Goal: Task Accomplishment & Management: Manage account settings

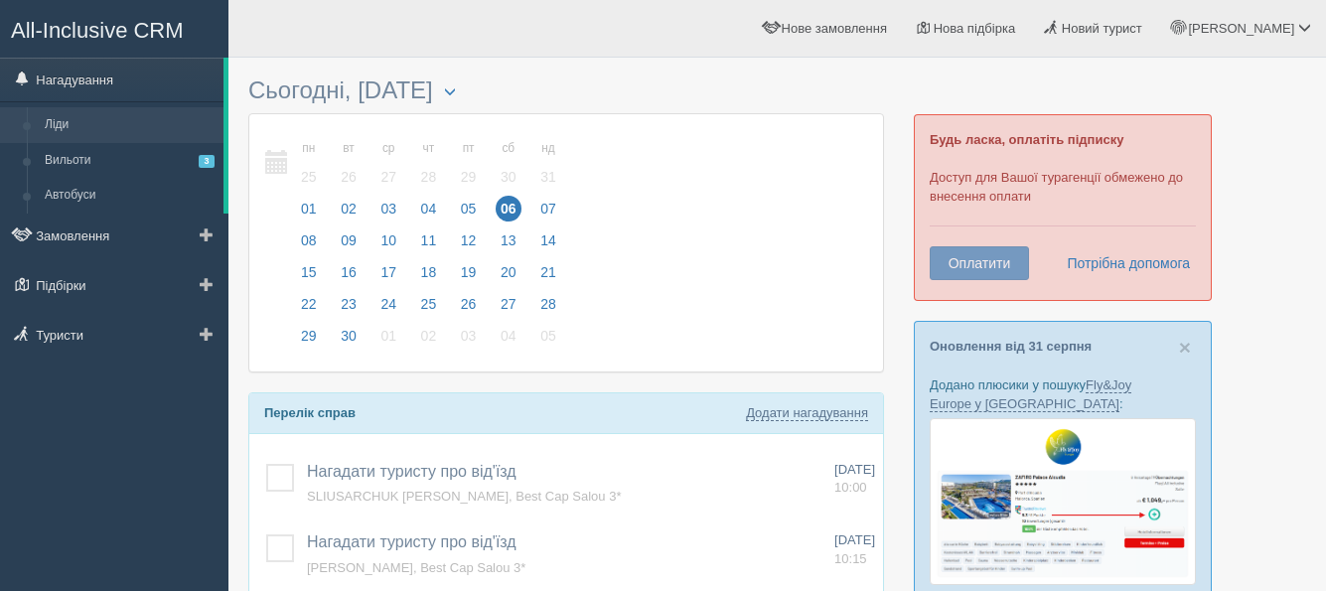
click at [58, 117] on link "Ліди" at bounding box center [130, 125] width 188 height 36
click at [58, 123] on link "Ліди" at bounding box center [130, 125] width 188 height 36
click at [59, 123] on link "Ліди" at bounding box center [130, 125] width 188 height 36
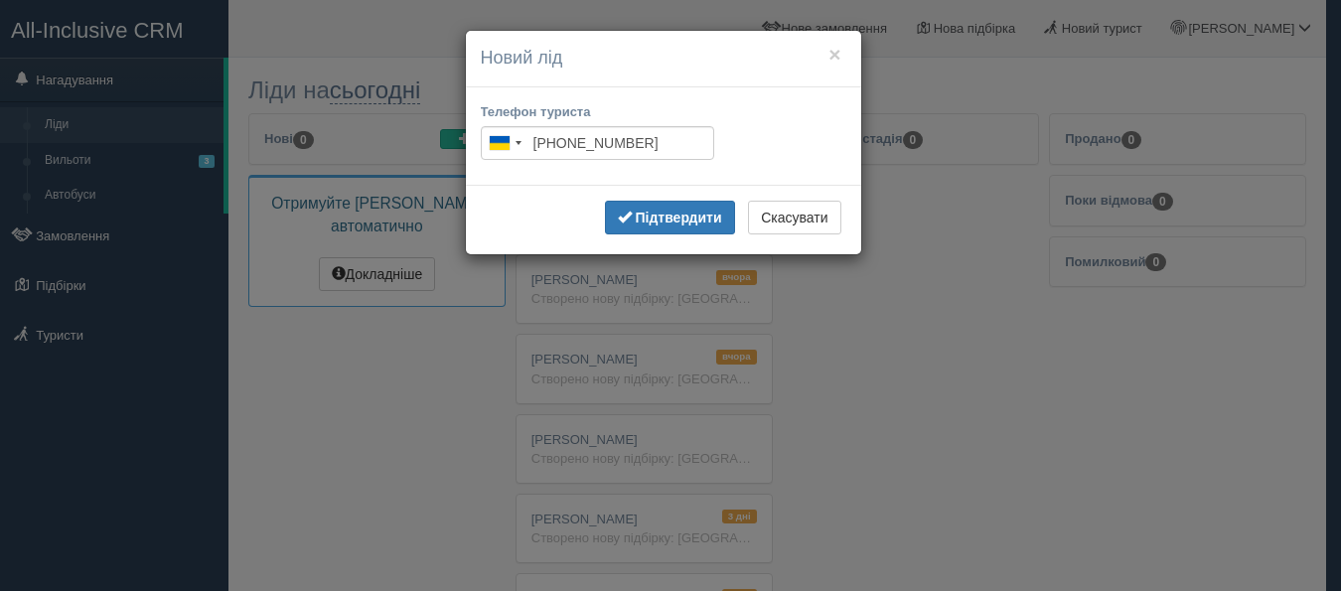
type input "+380 50 631 3232"
click at [672, 216] on b "Підтвердити" at bounding box center [678, 218] width 86 height 16
type input "+380 50 631 3232"
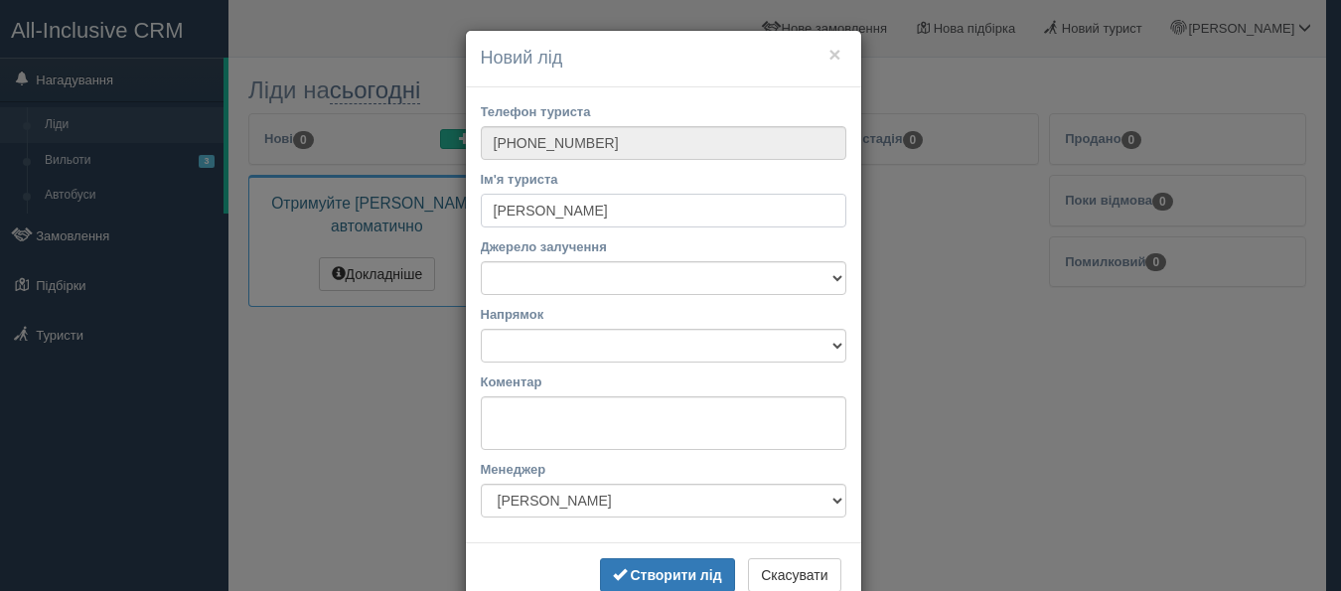
type input "Галина"
drag, startPoint x: 825, startPoint y: 278, endPoint x: 809, endPoint y: 278, distance: 15.9
click at [825, 278] on select "Facebook Instagram Telegram Viber З вулиці Постійний турист Рекомендація Сайт" at bounding box center [664, 278] width 366 height 34
select select "14258"
click at [481, 261] on select "Facebook Instagram Telegram Viber З вулиці Постійний турист Рекомендація Сайт" at bounding box center [664, 278] width 366 height 34
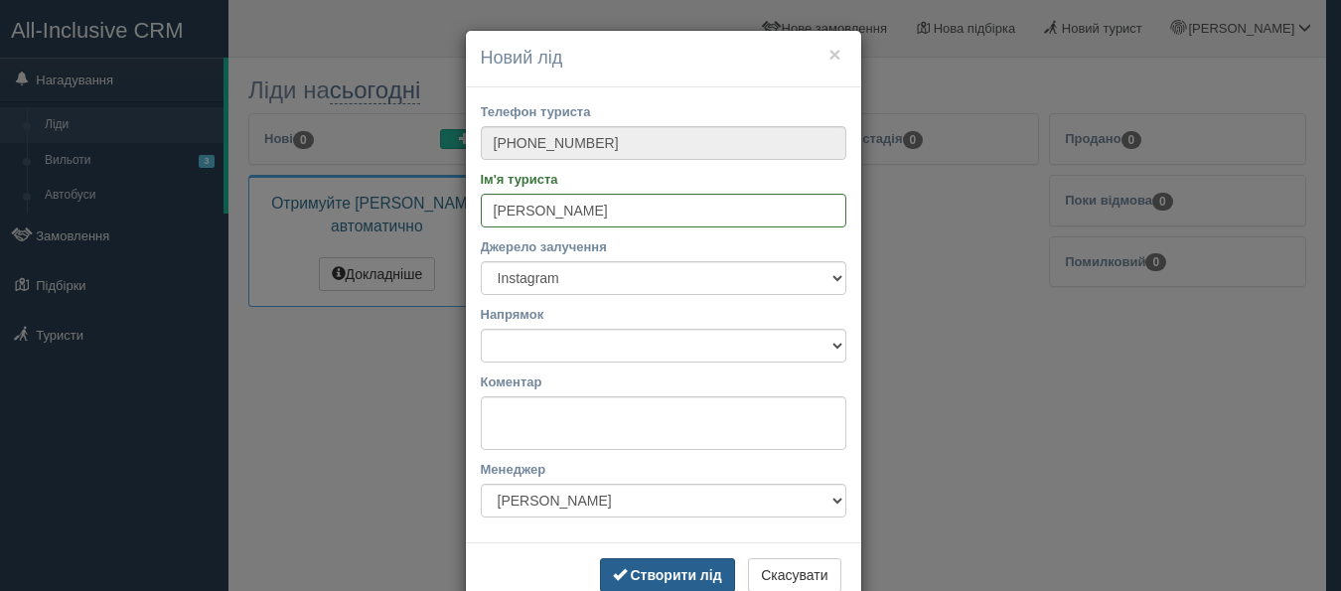
drag, startPoint x: 685, startPoint y: 578, endPoint x: 650, endPoint y: 560, distance: 39.1
click at [687, 578] on b "Створити лід" at bounding box center [675, 575] width 91 height 16
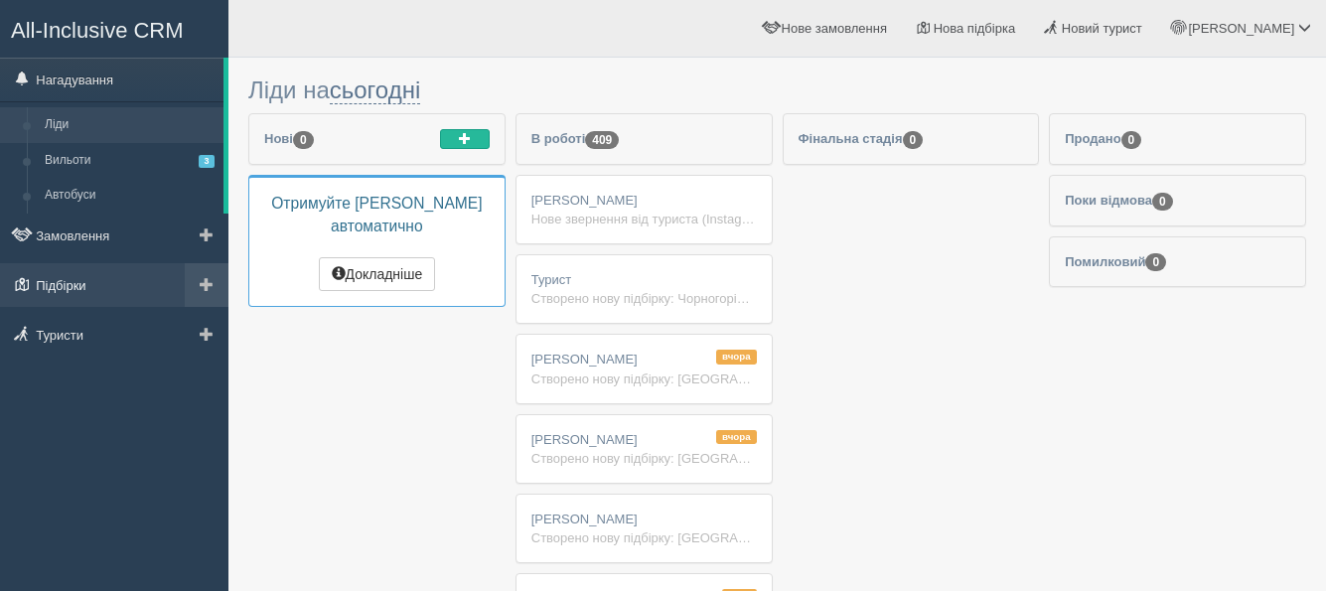
click at [51, 287] on link "Підбірки" at bounding box center [114, 285] width 229 height 44
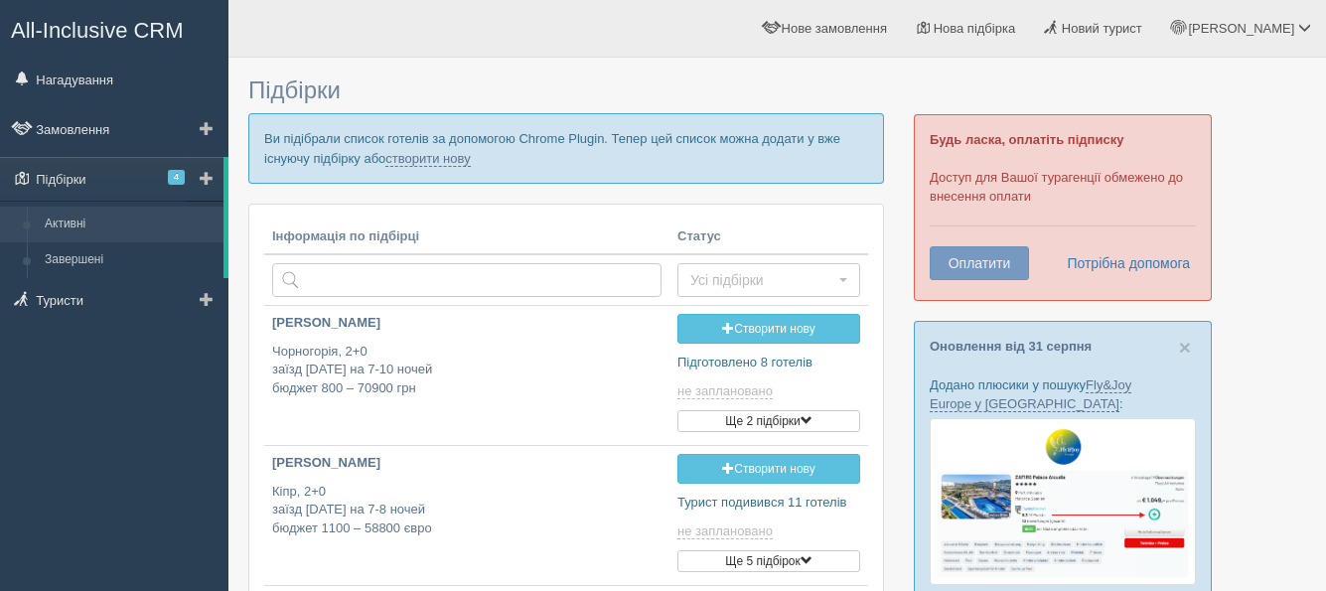
click at [202, 175] on span at bounding box center [207, 178] width 14 height 14
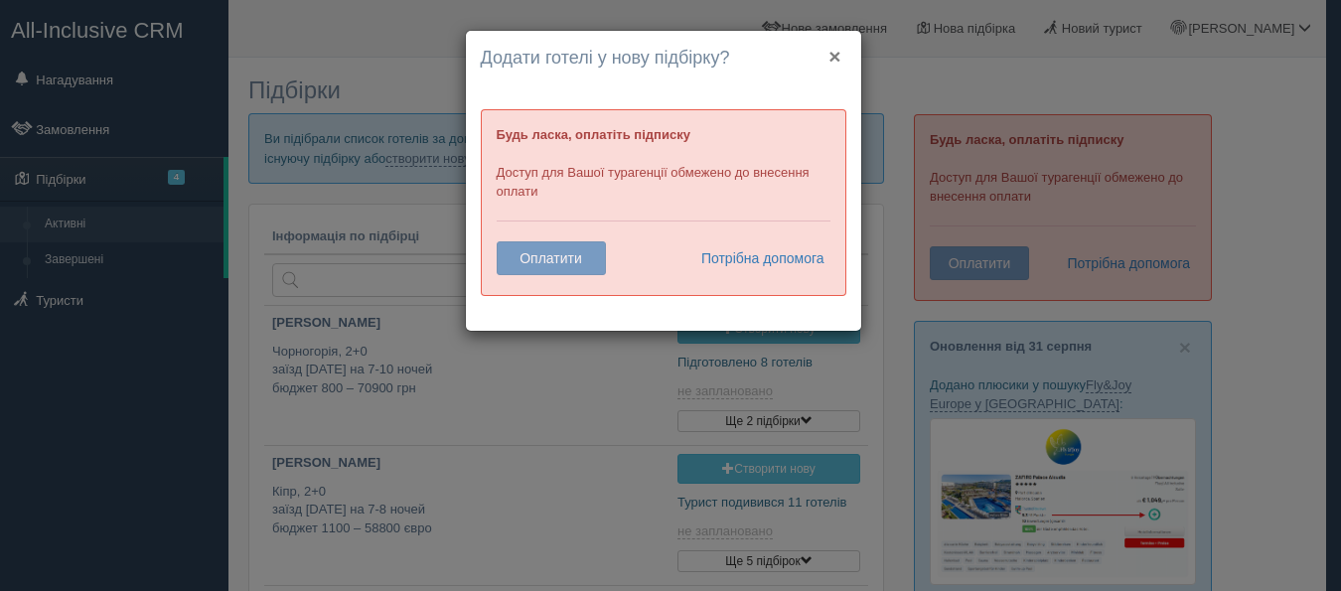
click at [835, 58] on button "×" at bounding box center [835, 56] width 12 height 21
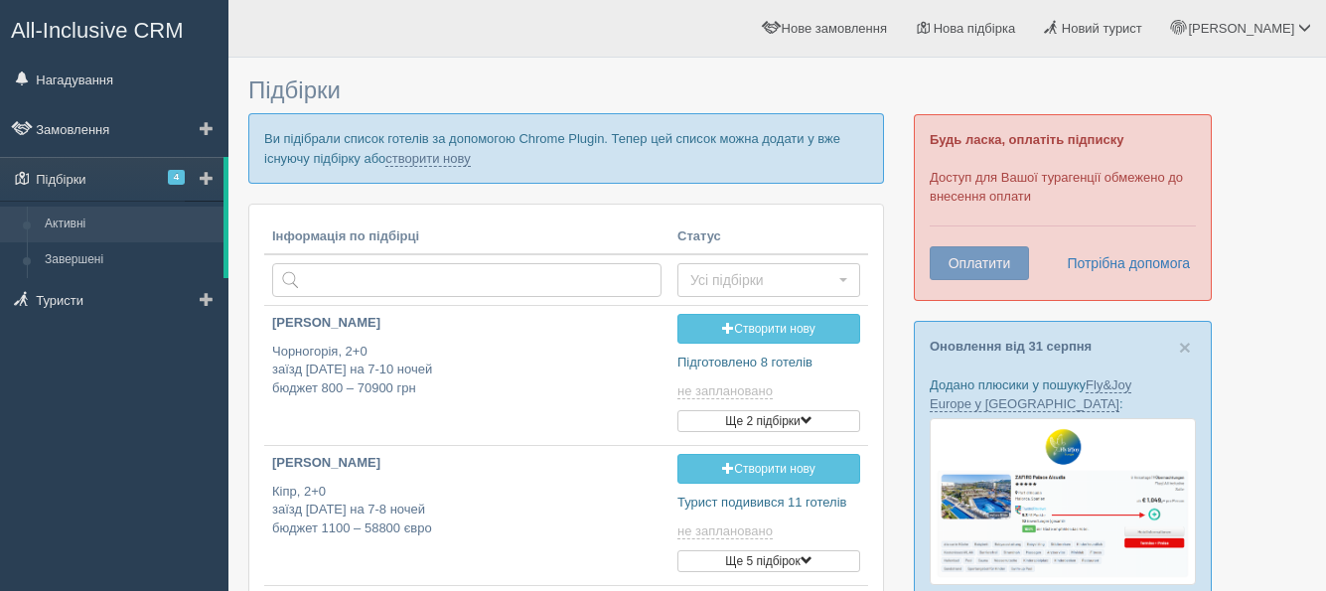
click at [209, 177] on span at bounding box center [207, 178] width 14 height 14
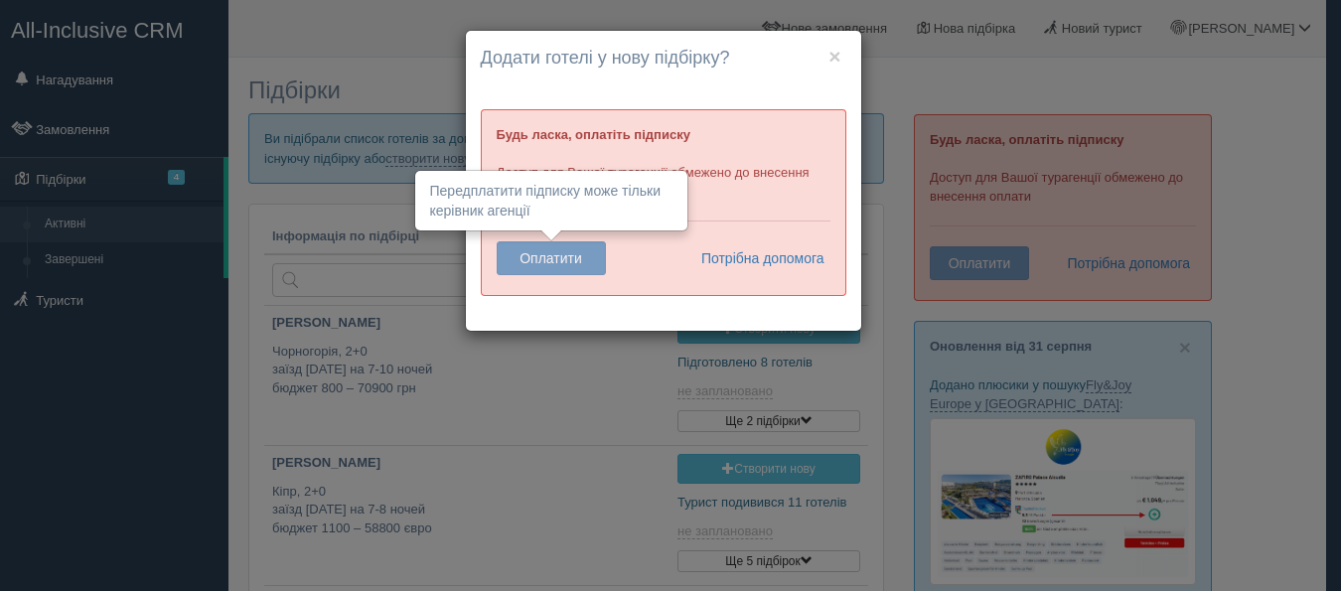
click at [546, 259] on button "Оплатити" at bounding box center [551, 258] width 109 height 34
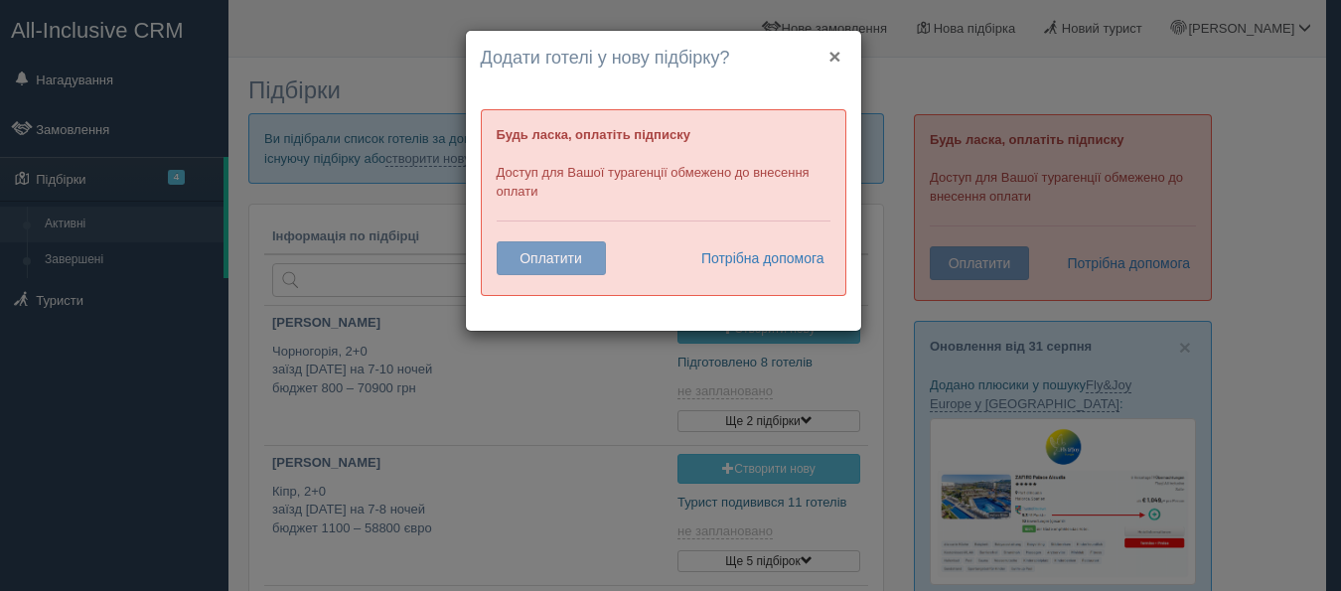
click at [829, 57] on button "×" at bounding box center [835, 56] width 12 height 21
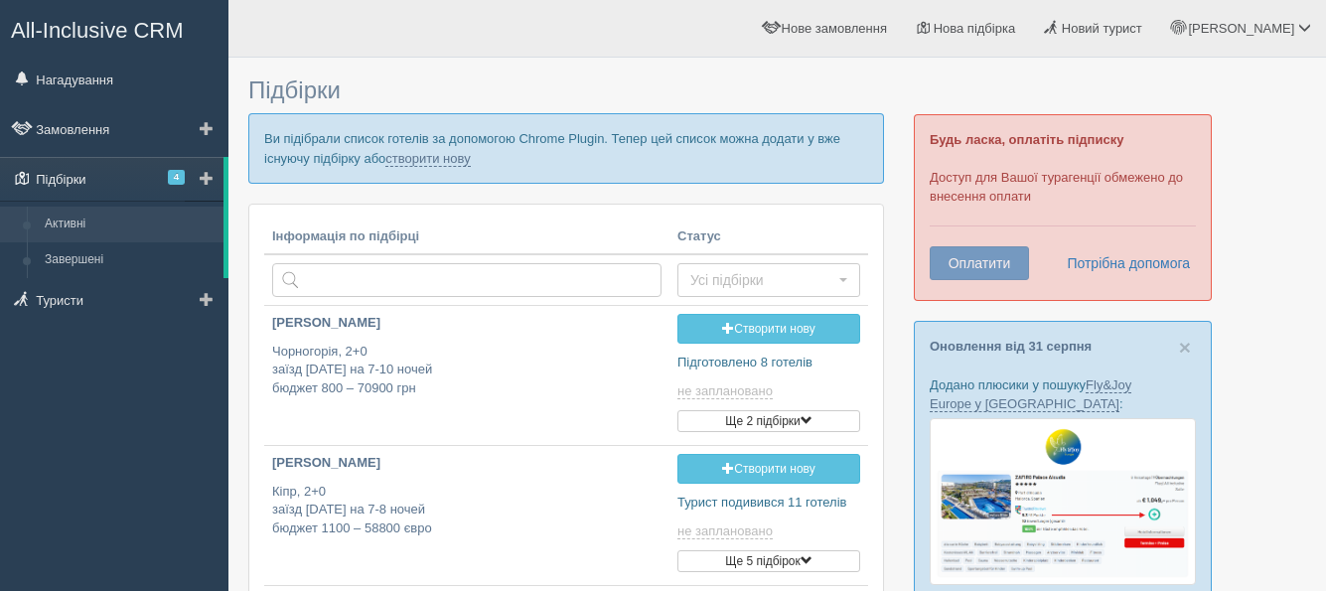
click at [45, 174] on link "Підбірки 4" at bounding box center [112, 179] width 224 height 44
click at [201, 178] on span at bounding box center [207, 178] width 14 height 14
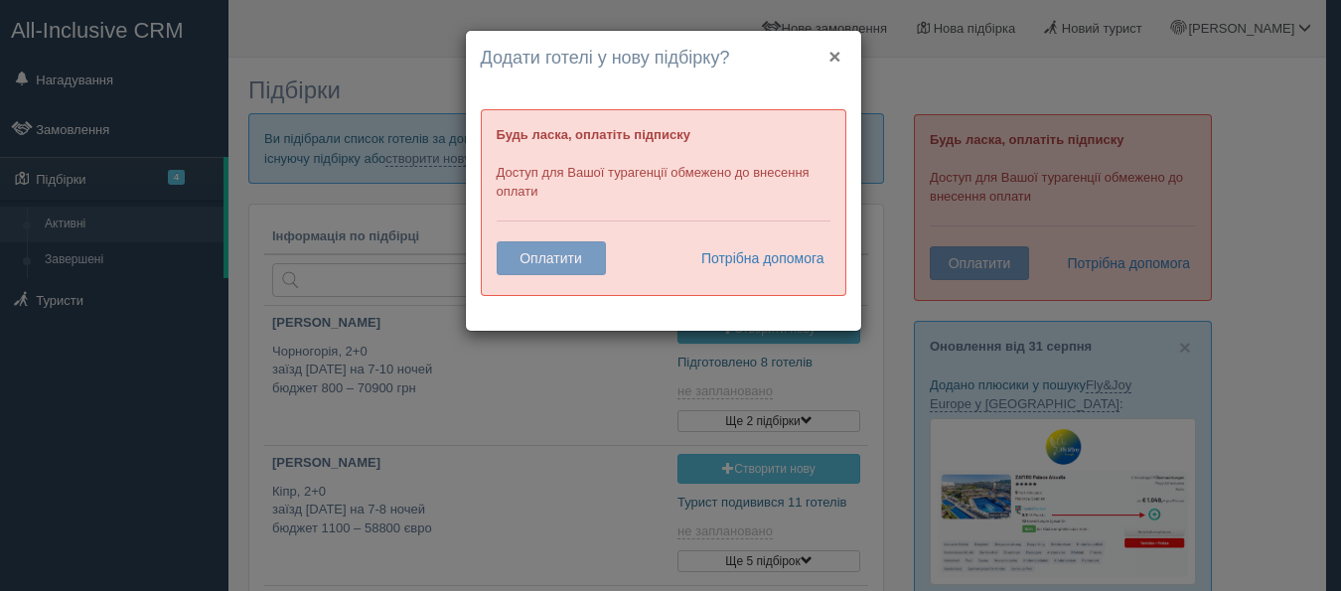
click at [831, 51] on button "×" at bounding box center [835, 56] width 12 height 21
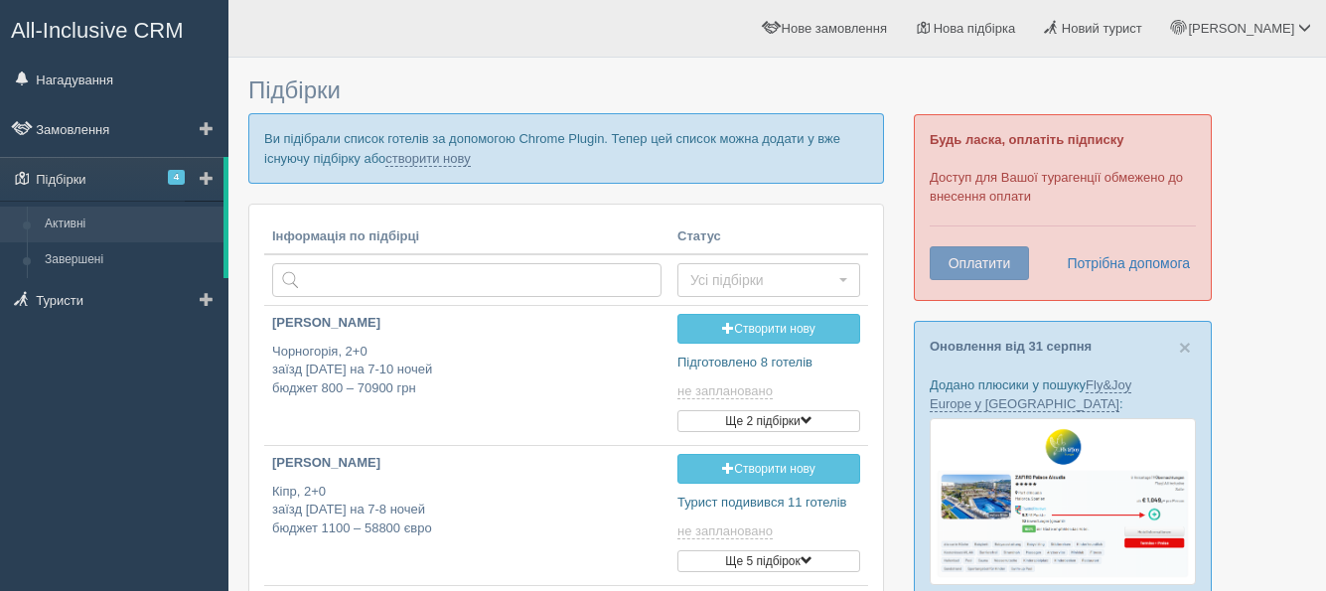
click at [208, 175] on span at bounding box center [207, 178] width 14 height 14
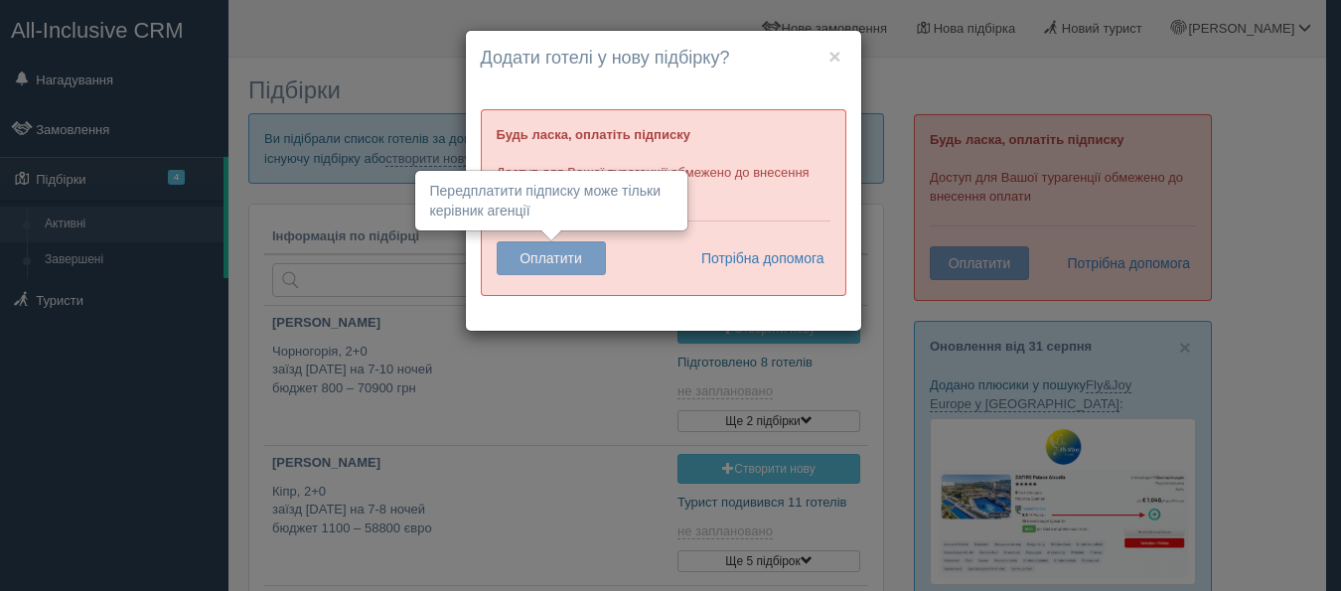
click at [534, 262] on button "Оплатити" at bounding box center [551, 258] width 109 height 34
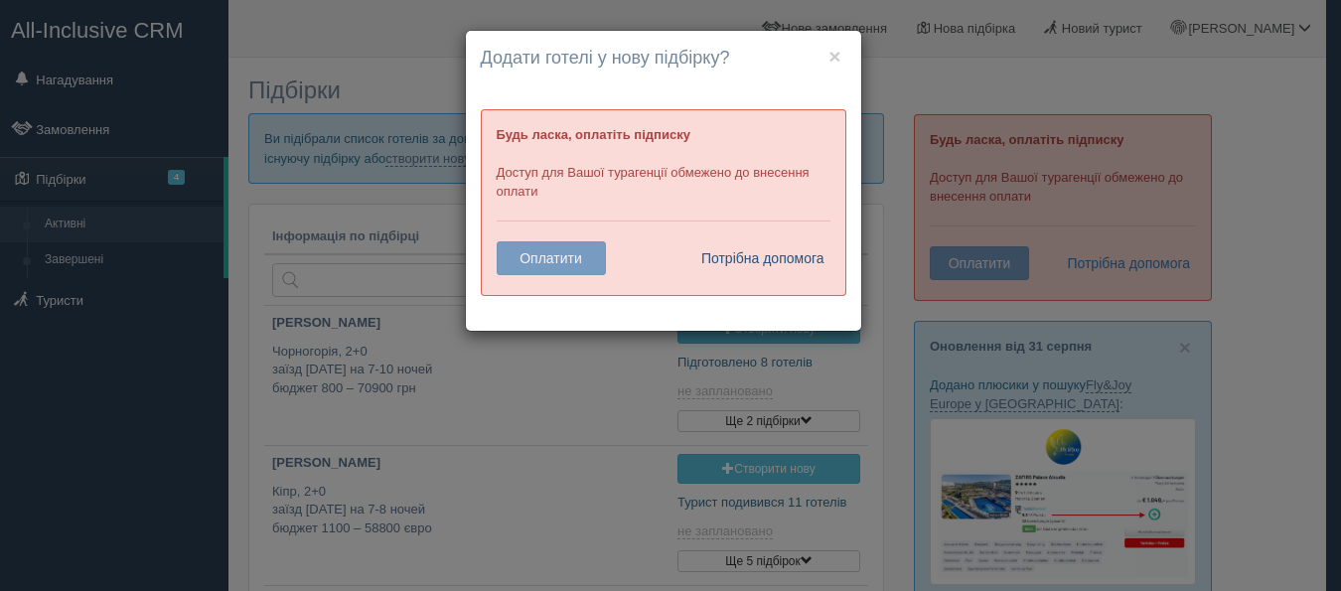
click at [754, 262] on link "Потрібна допомога" at bounding box center [757, 258] width 137 height 34
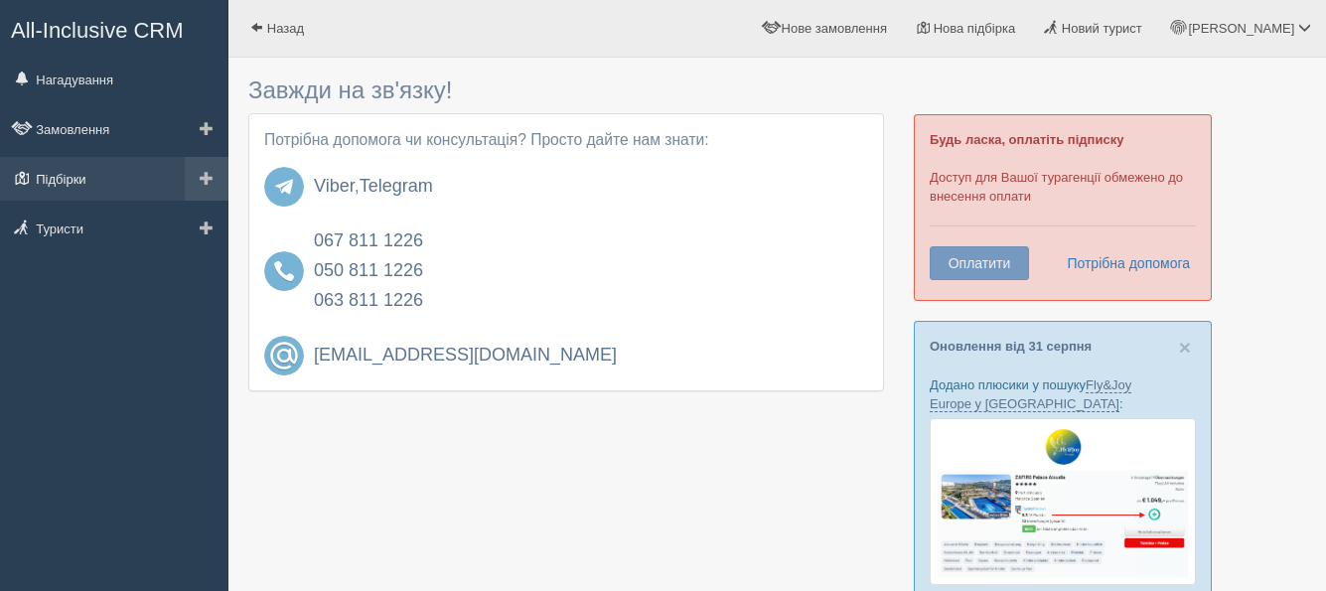
click at [60, 175] on link "Підбірки" at bounding box center [114, 179] width 229 height 44
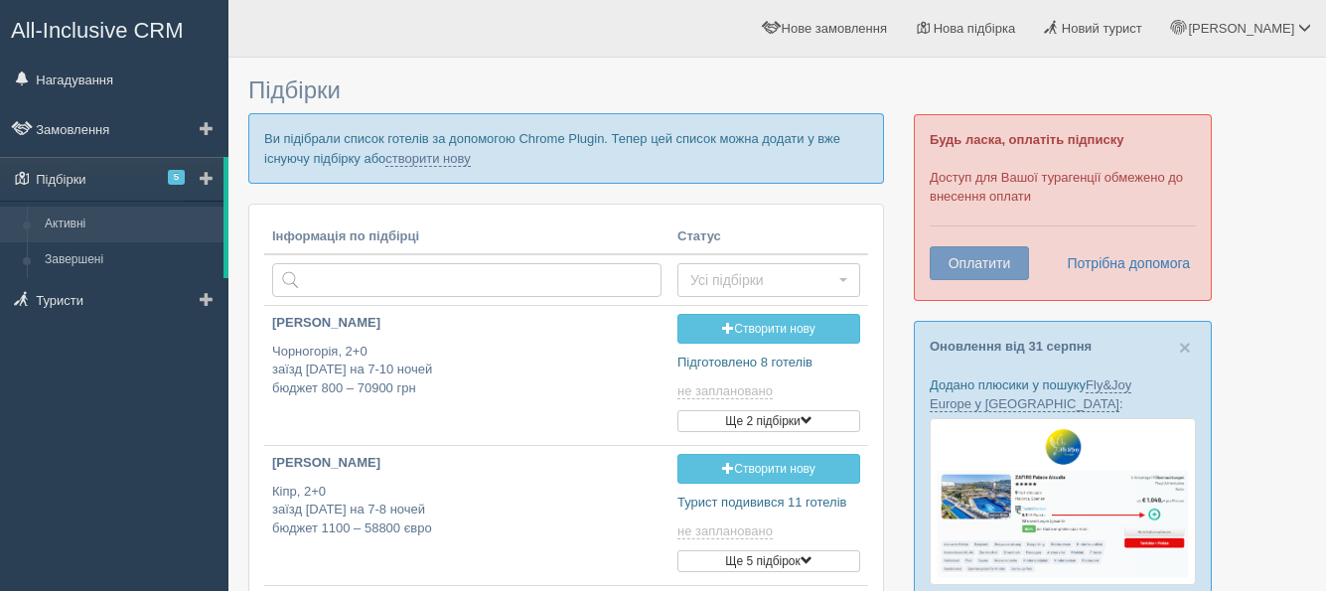
click at [203, 174] on span at bounding box center [207, 178] width 14 height 14
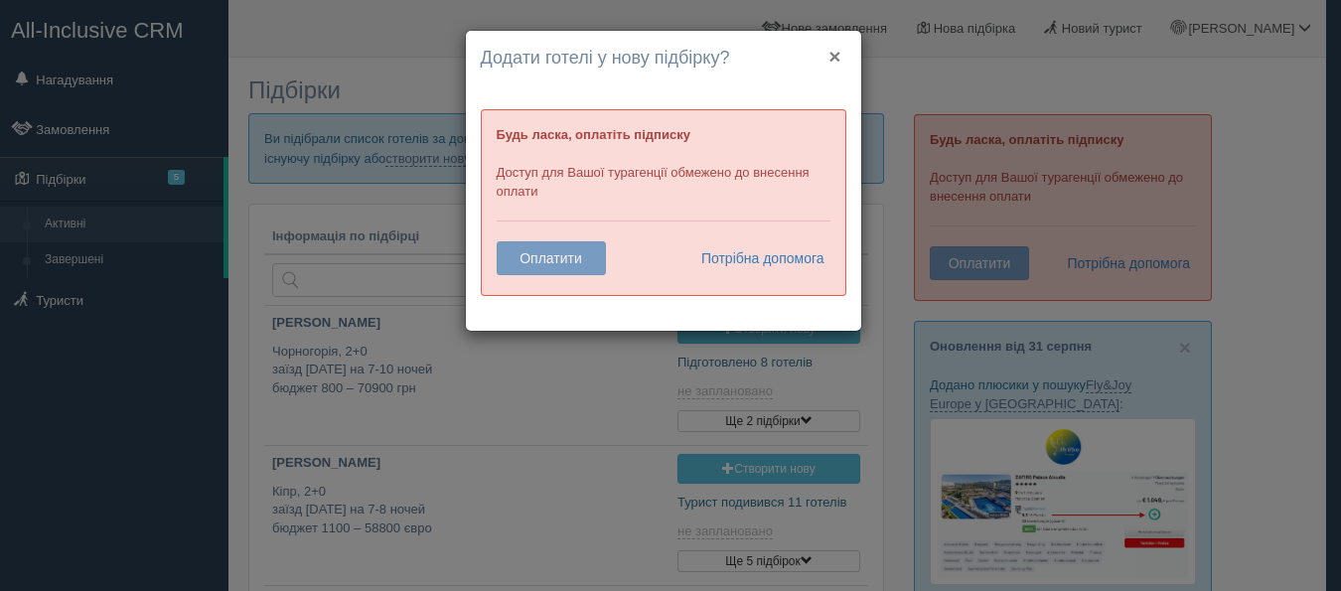
click at [837, 54] on button "×" at bounding box center [835, 56] width 12 height 21
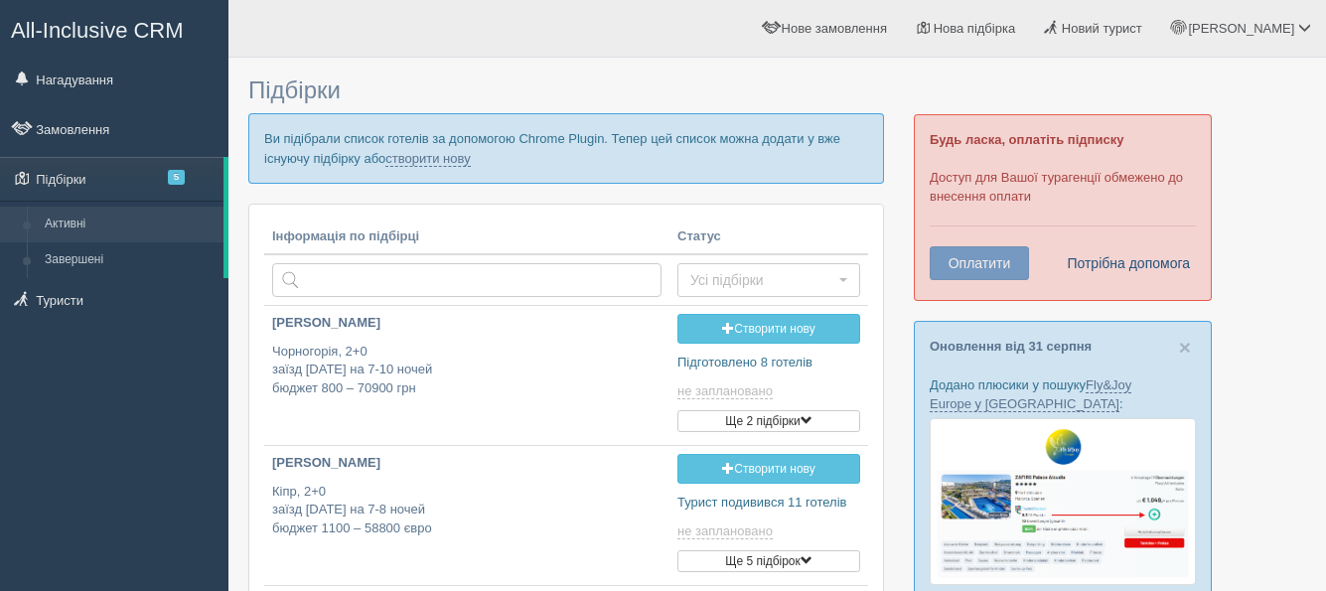
click at [1132, 263] on link "Потрібна допомога" at bounding box center [1122, 263] width 137 height 34
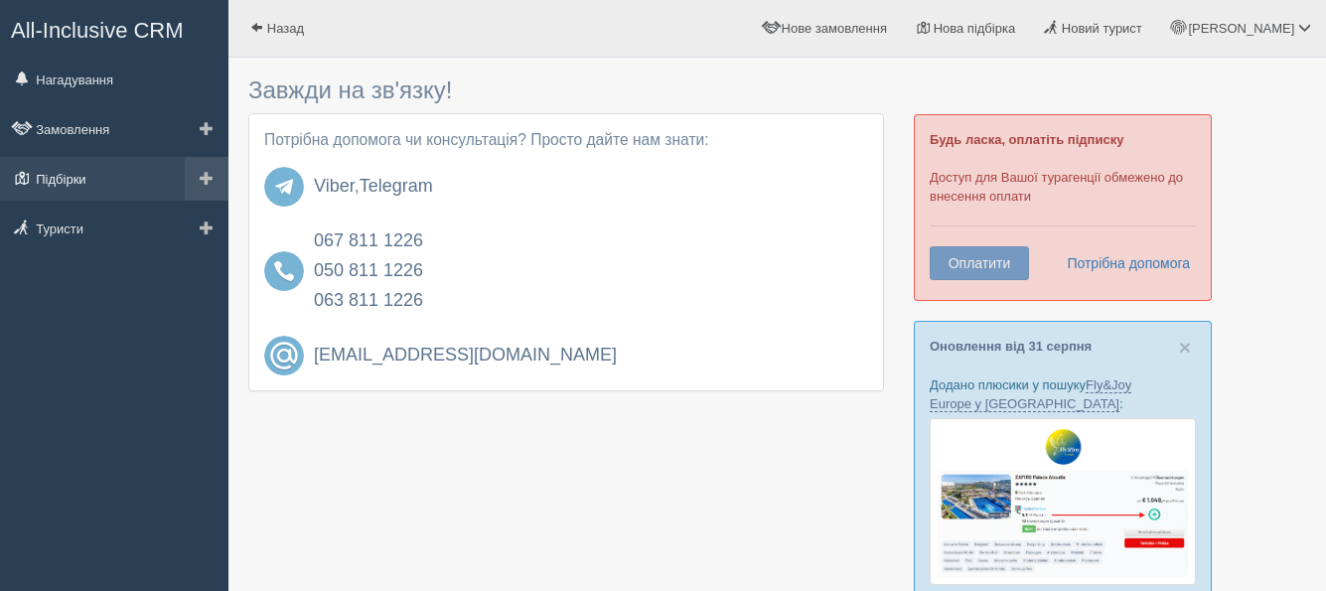
click at [69, 167] on link "Підбірки" at bounding box center [114, 179] width 229 height 44
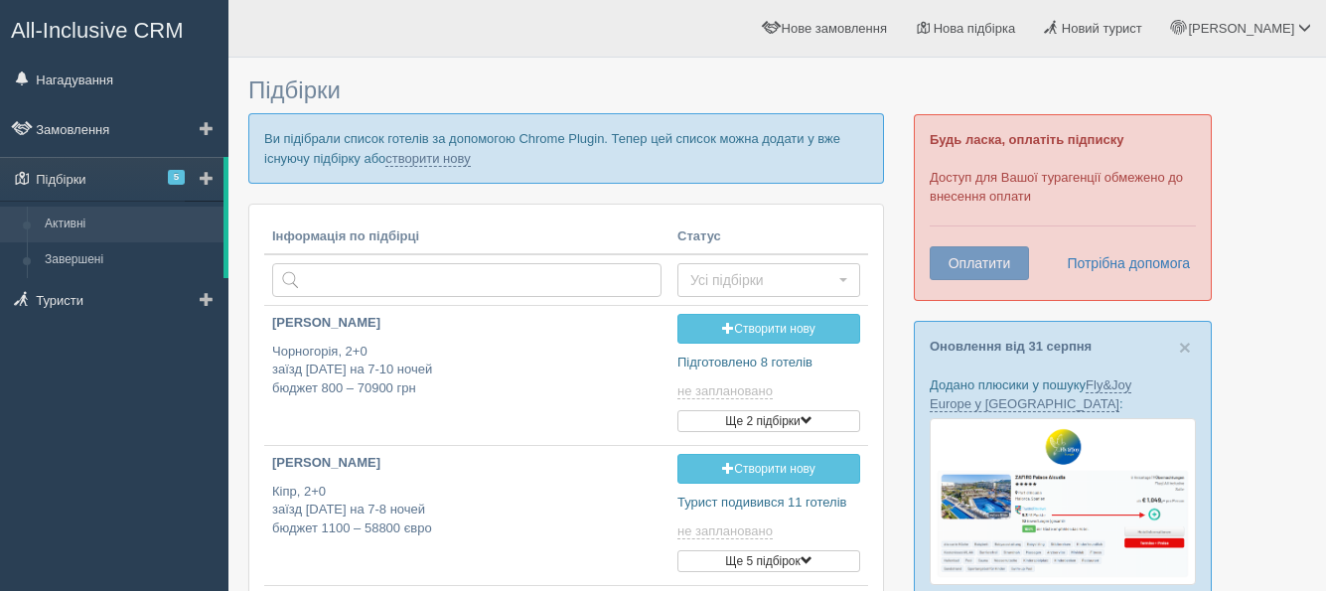
click at [208, 179] on span at bounding box center [207, 178] width 14 height 14
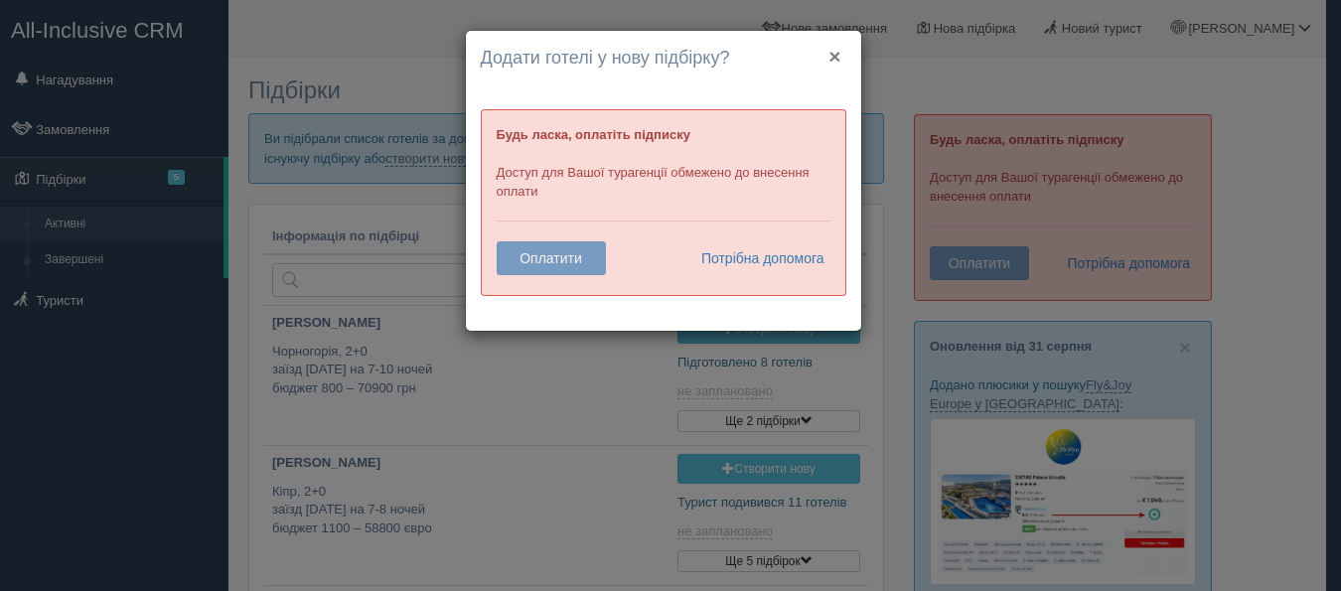
click at [840, 56] on button "×" at bounding box center [835, 56] width 12 height 21
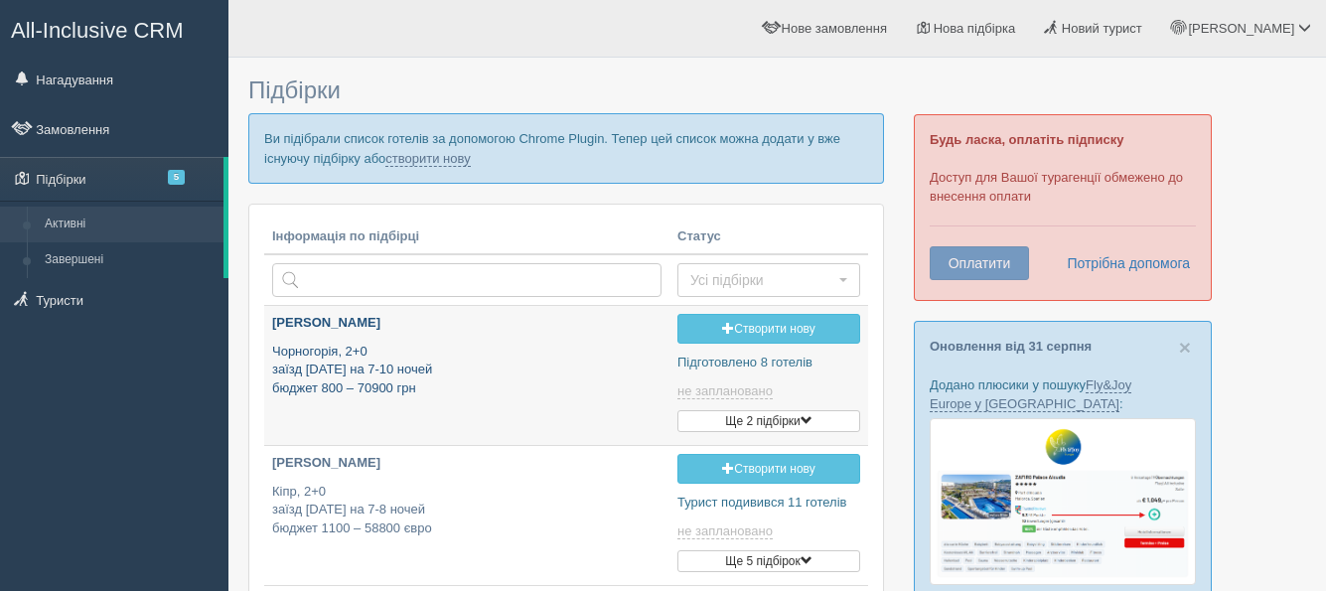
type input "[DATE] 18:00"
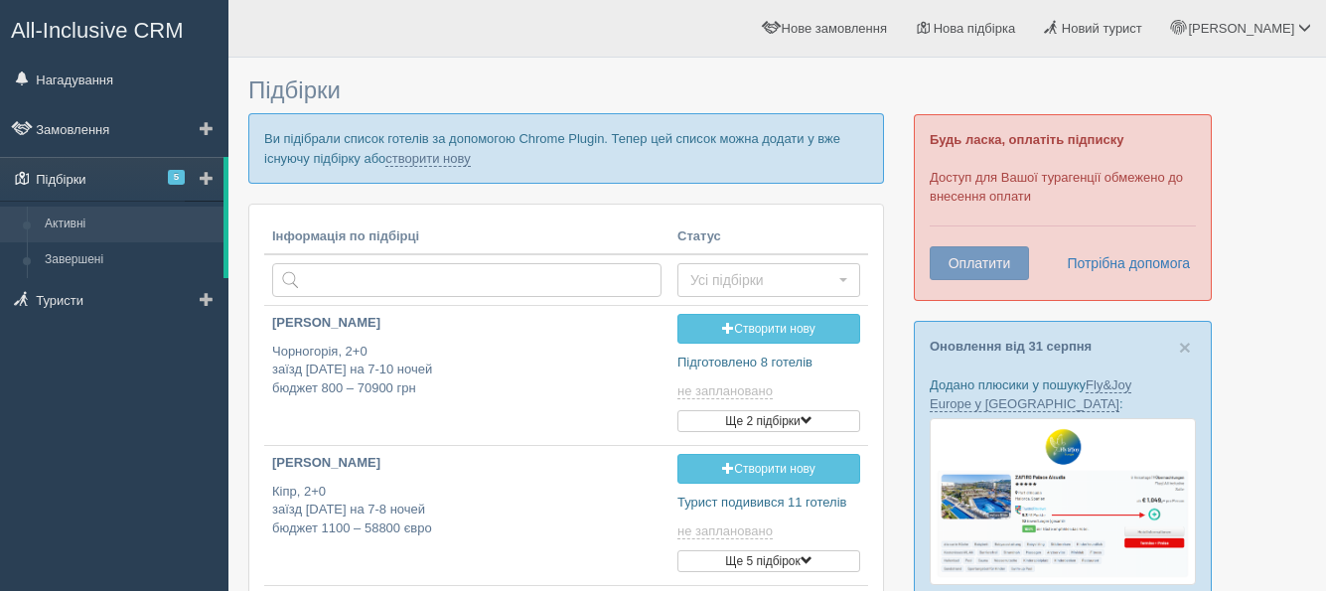
click at [63, 183] on link "Підбірки 5" at bounding box center [112, 179] width 224 height 44
click at [207, 177] on span at bounding box center [207, 178] width 14 height 14
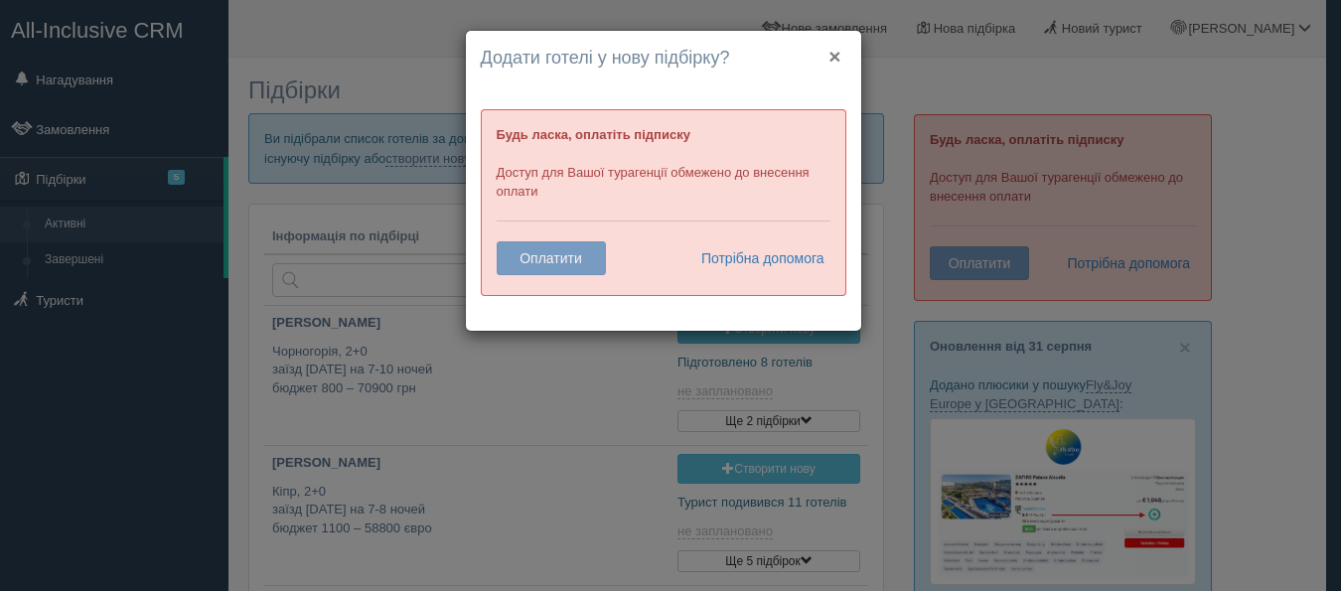
drag, startPoint x: 833, startPoint y: 55, endPoint x: 741, endPoint y: 53, distance: 91.4
click at [834, 55] on button "×" at bounding box center [835, 56] width 12 height 21
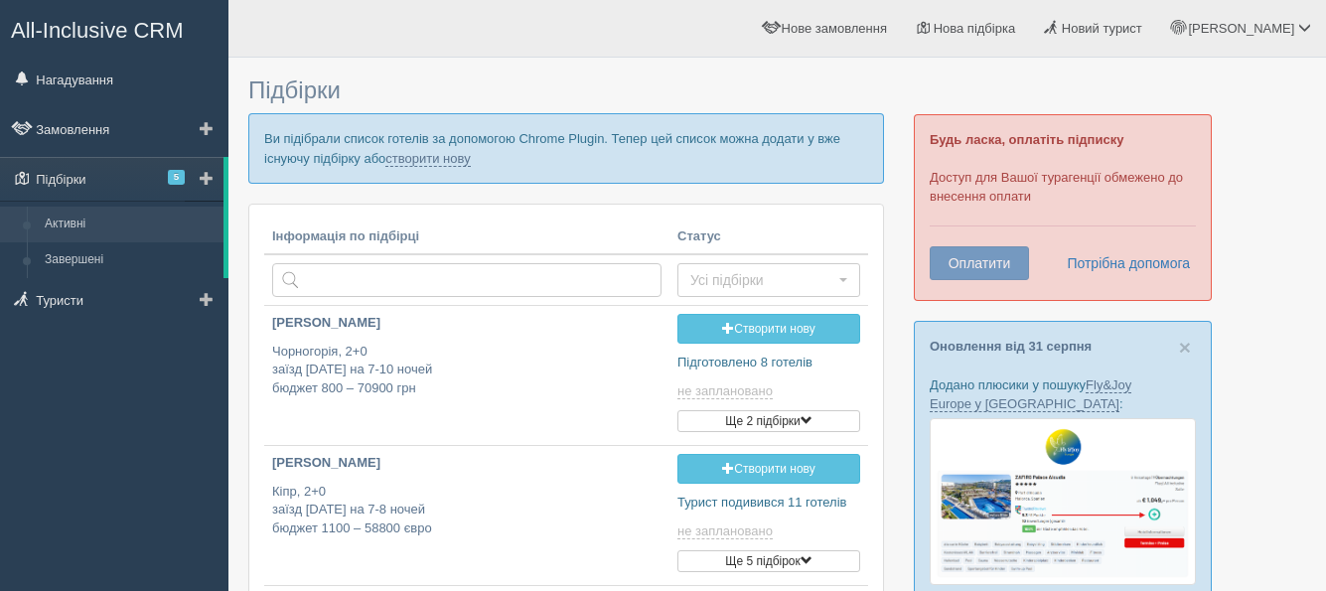
click at [207, 176] on span at bounding box center [207, 178] width 14 height 14
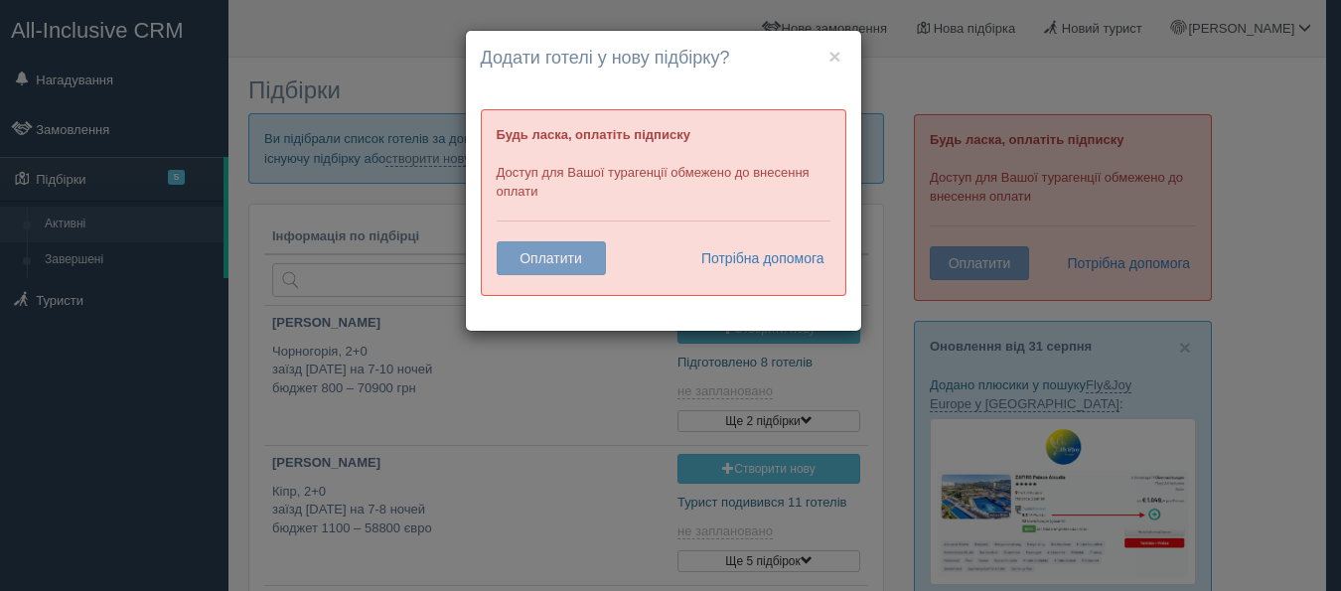
click at [38, 79] on div "× Почати нову підбірку? Додати готелі у нову підбірку? Будь ласка, оплатіть під…" at bounding box center [670, 295] width 1341 height 591
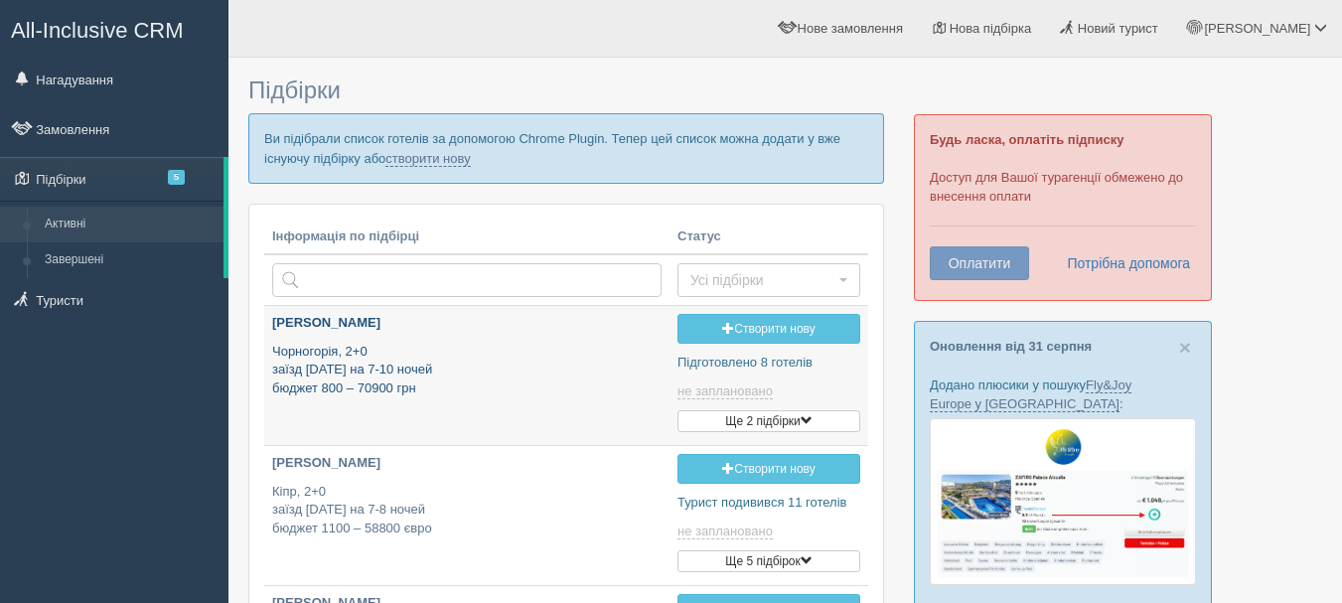
type input "[DATE] 18:00"
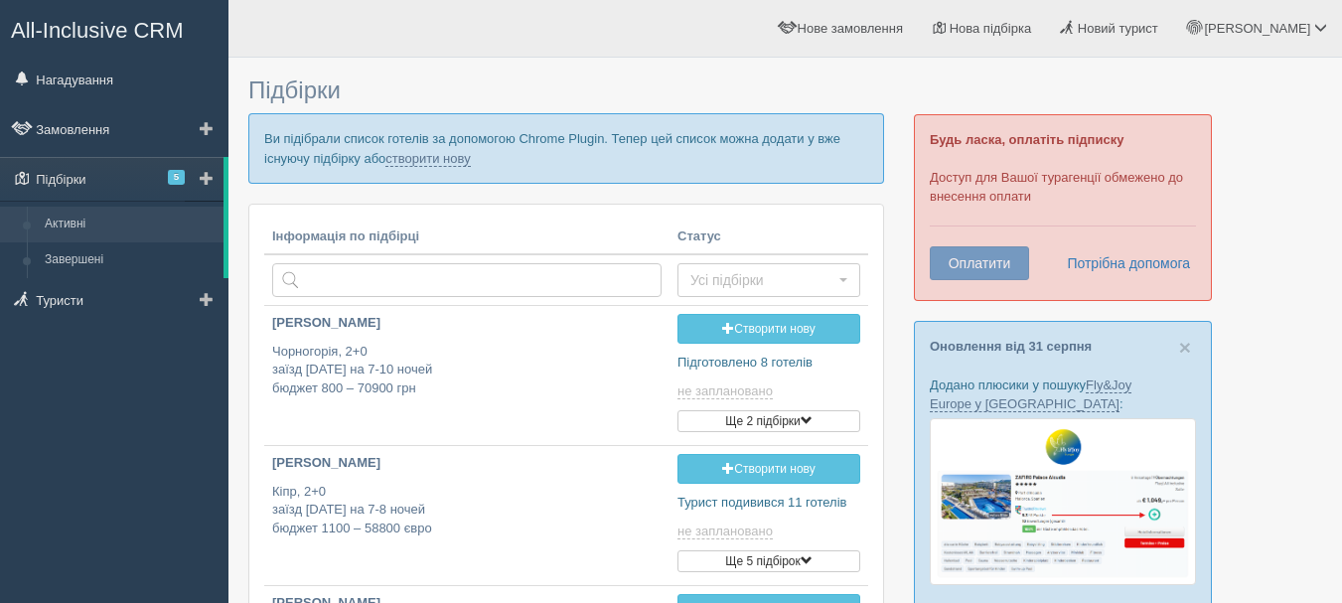
click at [207, 174] on span at bounding box center [207, 178] width 14 height 14
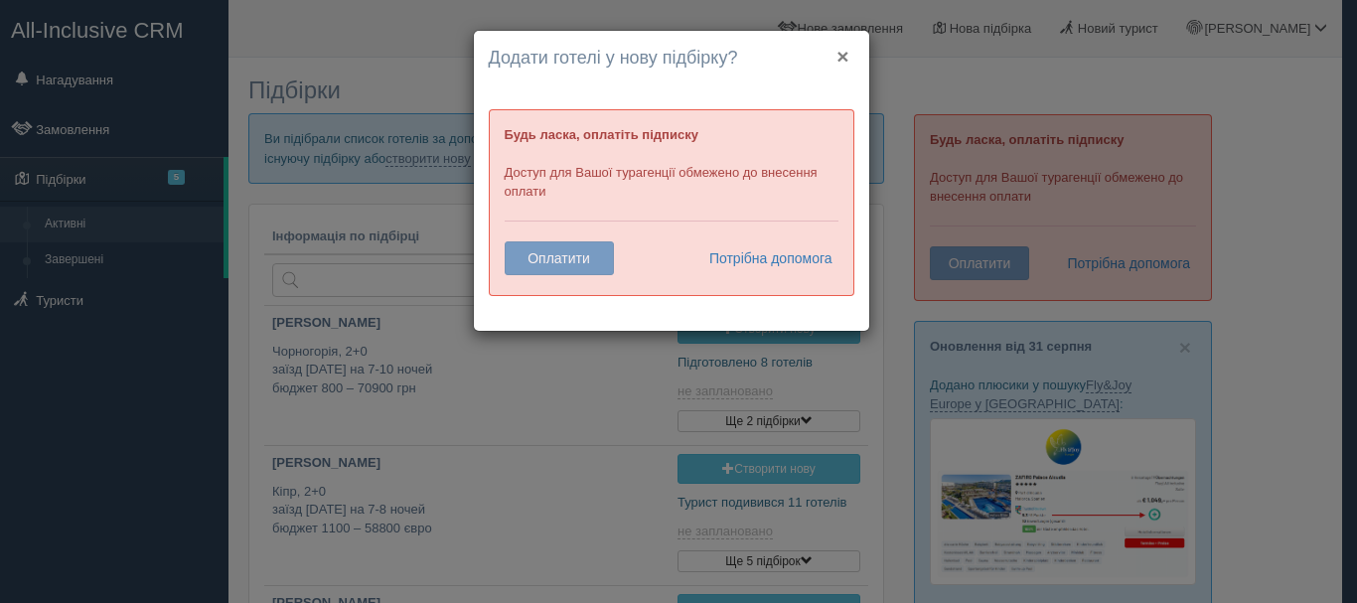
click at [842, 58] on button "×" at bounding box center [843, 56] width 12 height 21
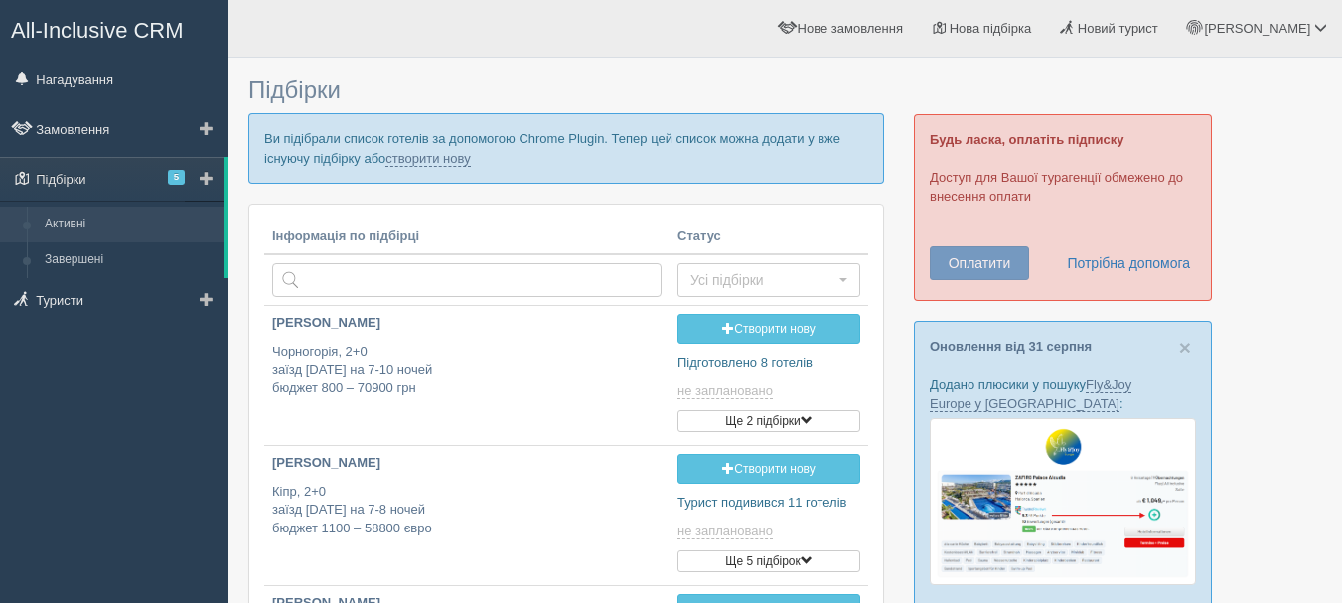
click at [204, 178] on span at bounding box center [207, 178] width 14 height 14
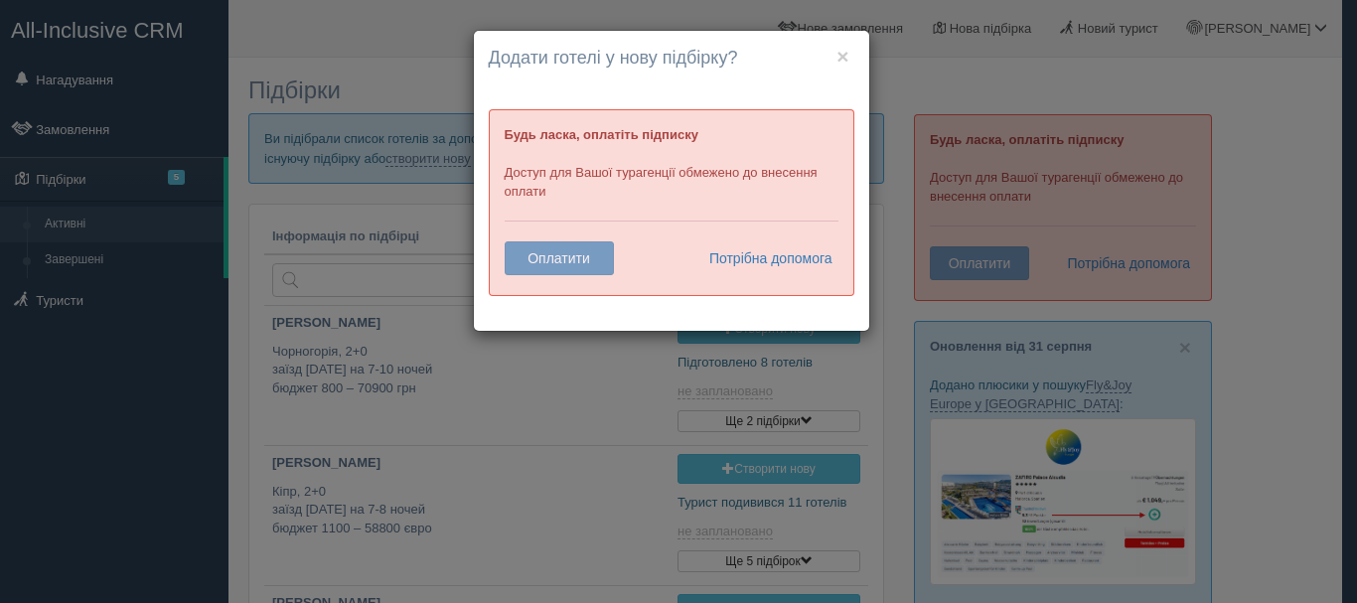
drag, startPoint x: 182, startPoint y: 504, endPoint x: 84, endPoint y: 259, distance: 263.1
click at [181, 494] on div "× Почати нову підбірку? Додати готелі у нову підбірку? Будь ласка, оплатіть під…" at bounding box center [678, 301] width 1357 height 603
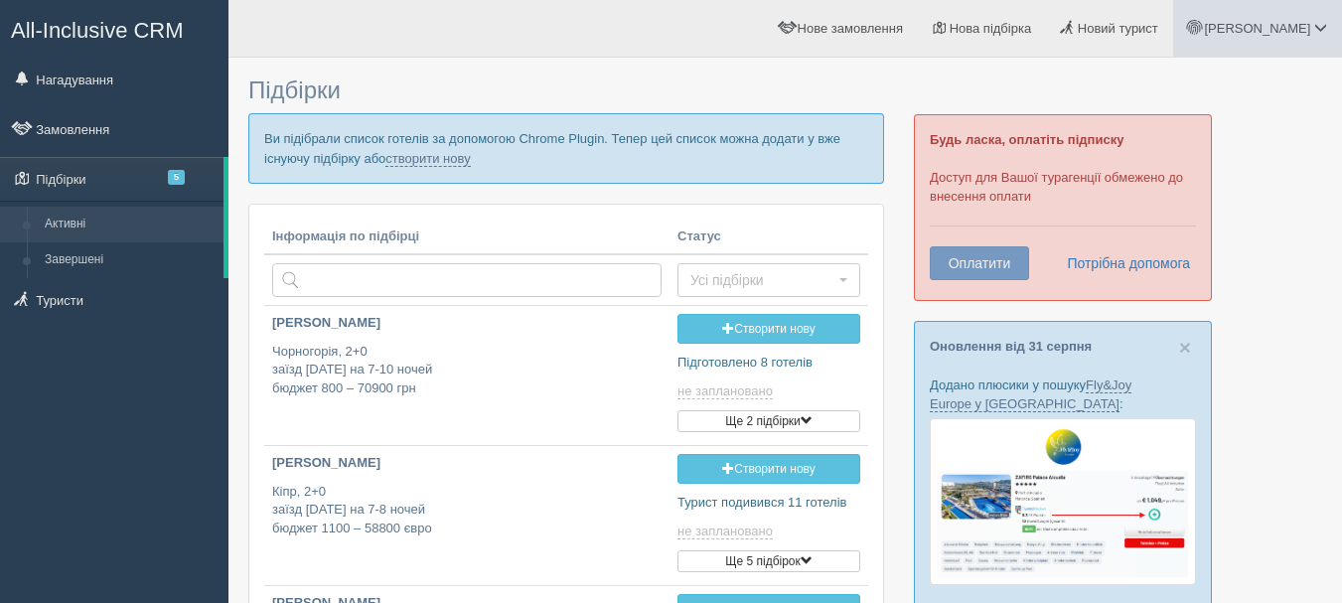
click at [1294, 27] on span "[PERSON_NAME]" at bounding box center [1257, 28] width 106 height 15
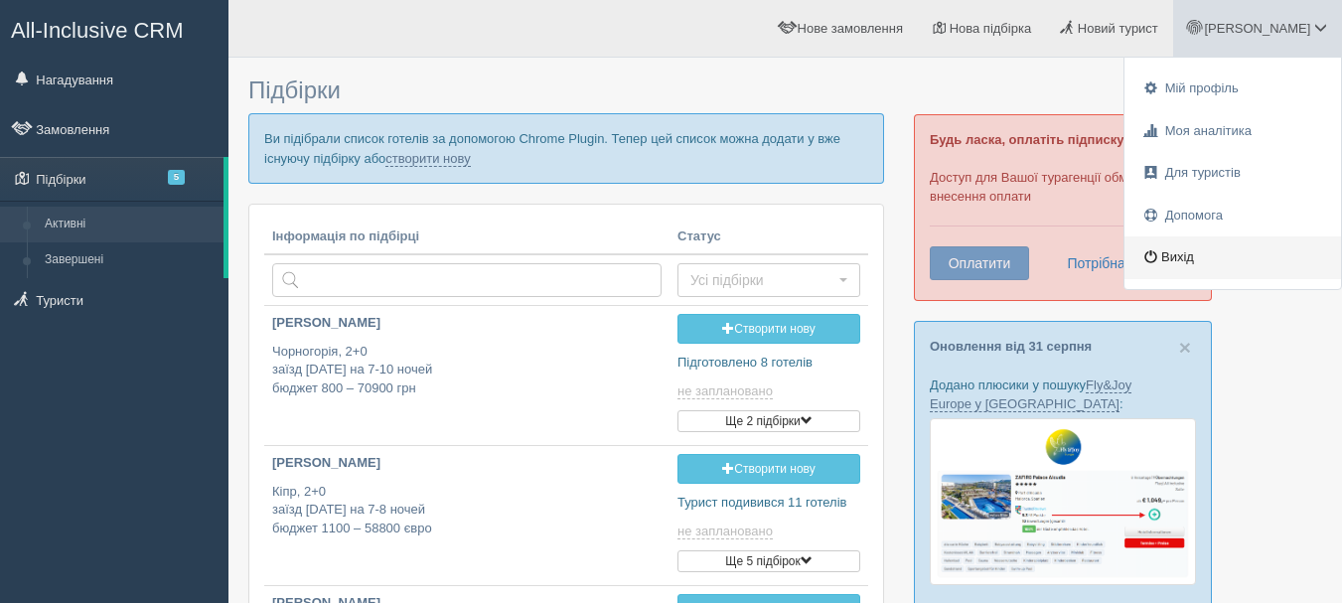
click at [1200, 260] on link "Вихід" at bounding box center [1233, 257] width 217 height 43
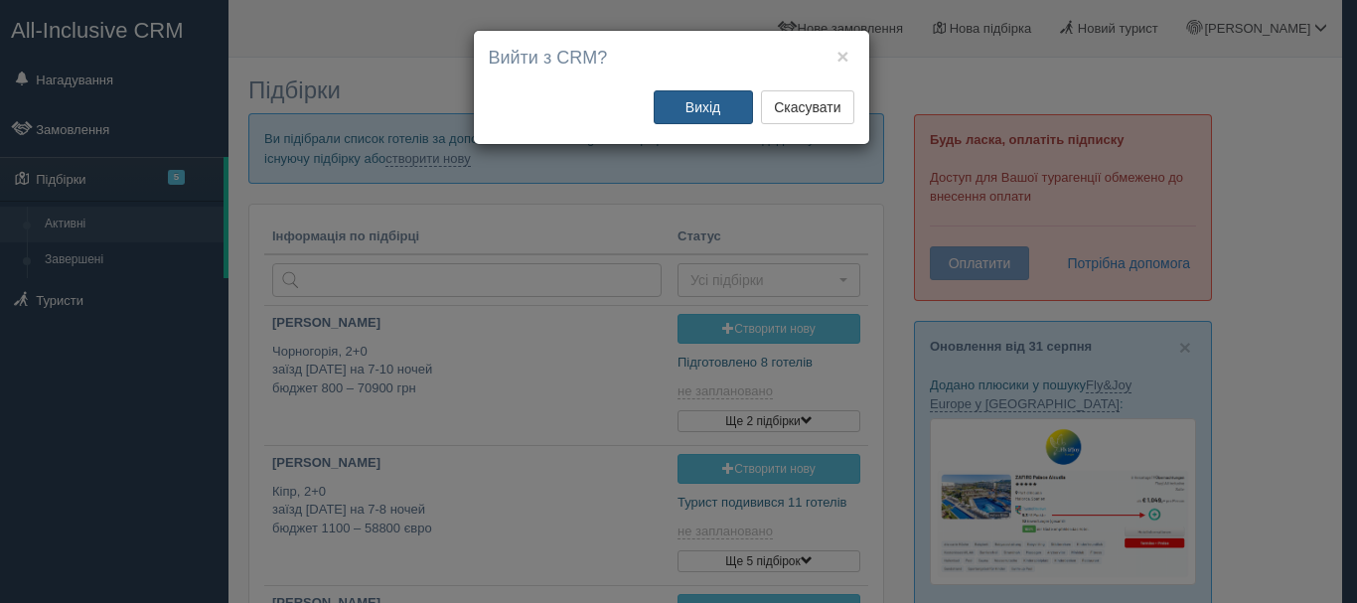
click at [695, 112] on button "Вихід" at bounding box center [703, 107] width 99 height 34
